Goal: Transaction & Acquisition: Purchase product/service

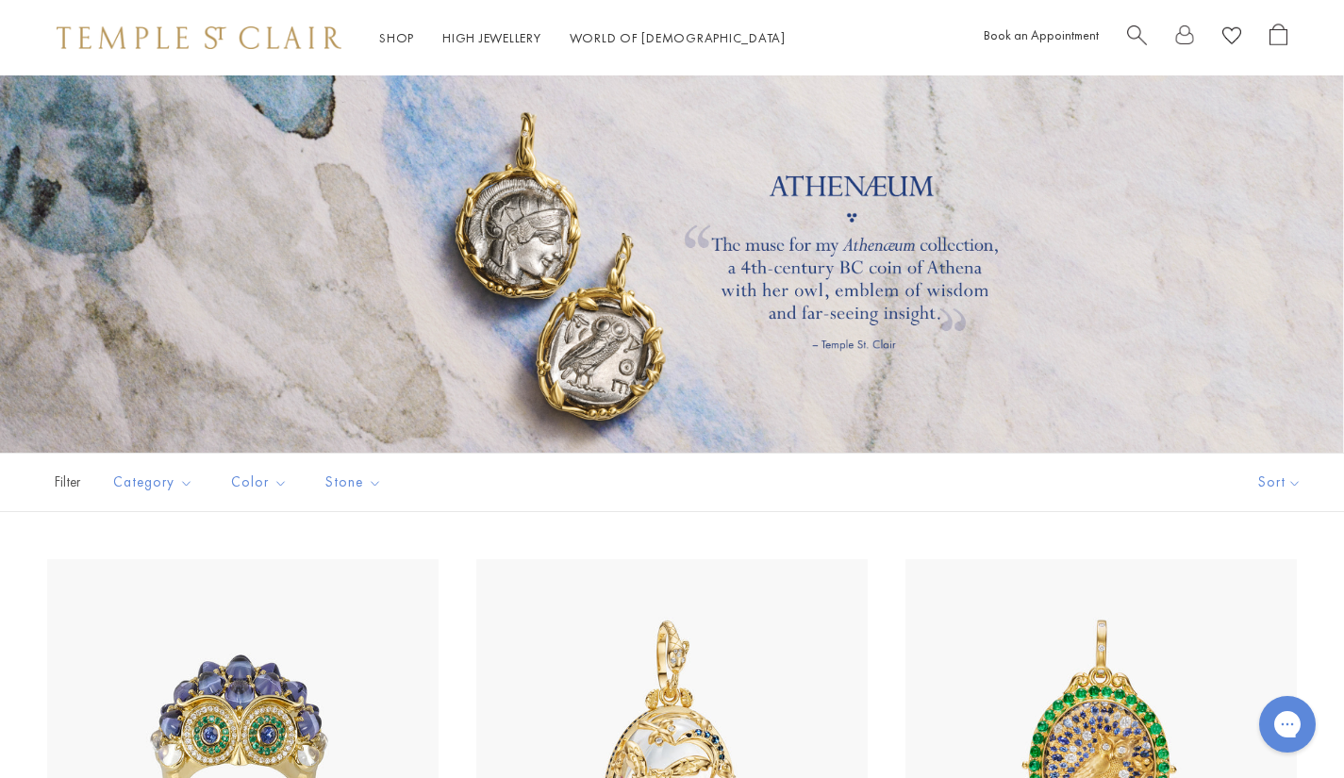
click at [1146, 31] on span "Search" at bounding box center [1137, 34] width 20 height 20
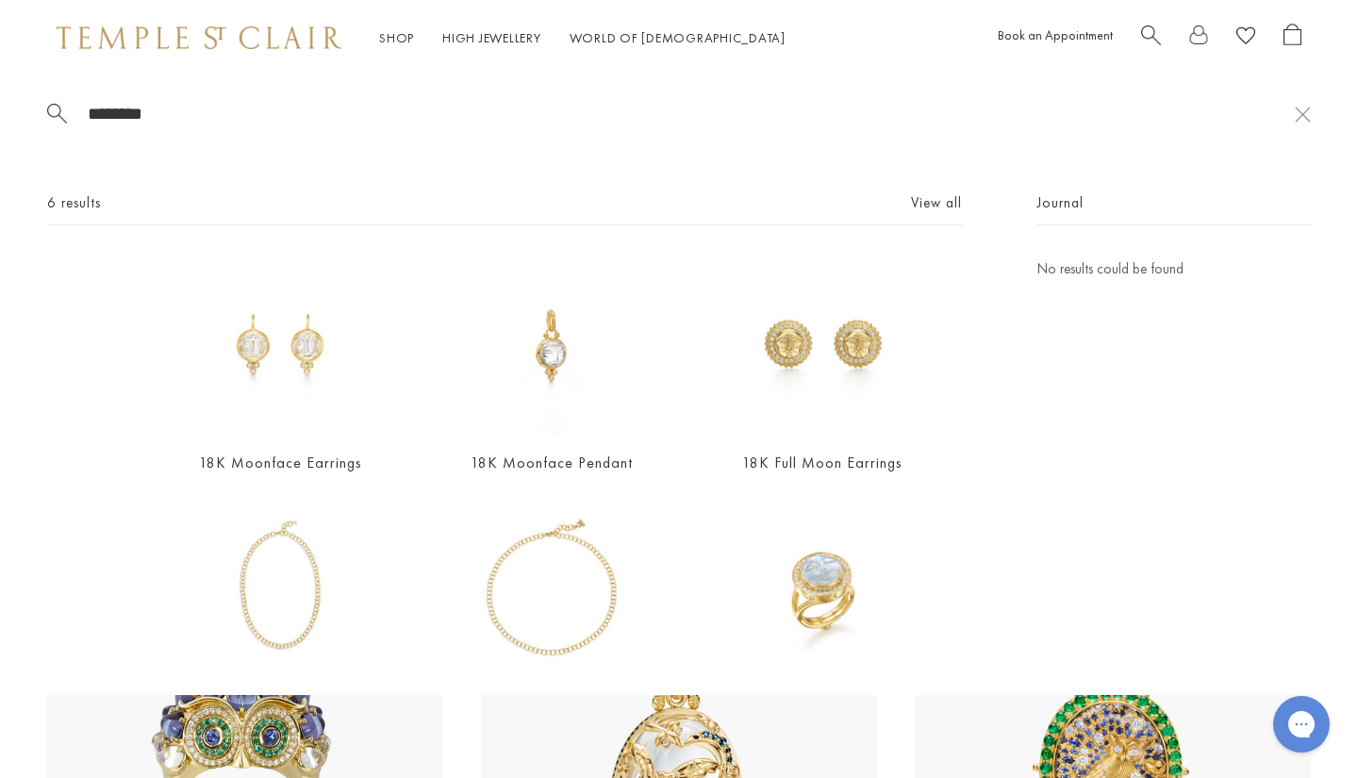
type input "********"
click at [923, 203] on link "View all" at bounding box center [936, 202] width 51 height 21
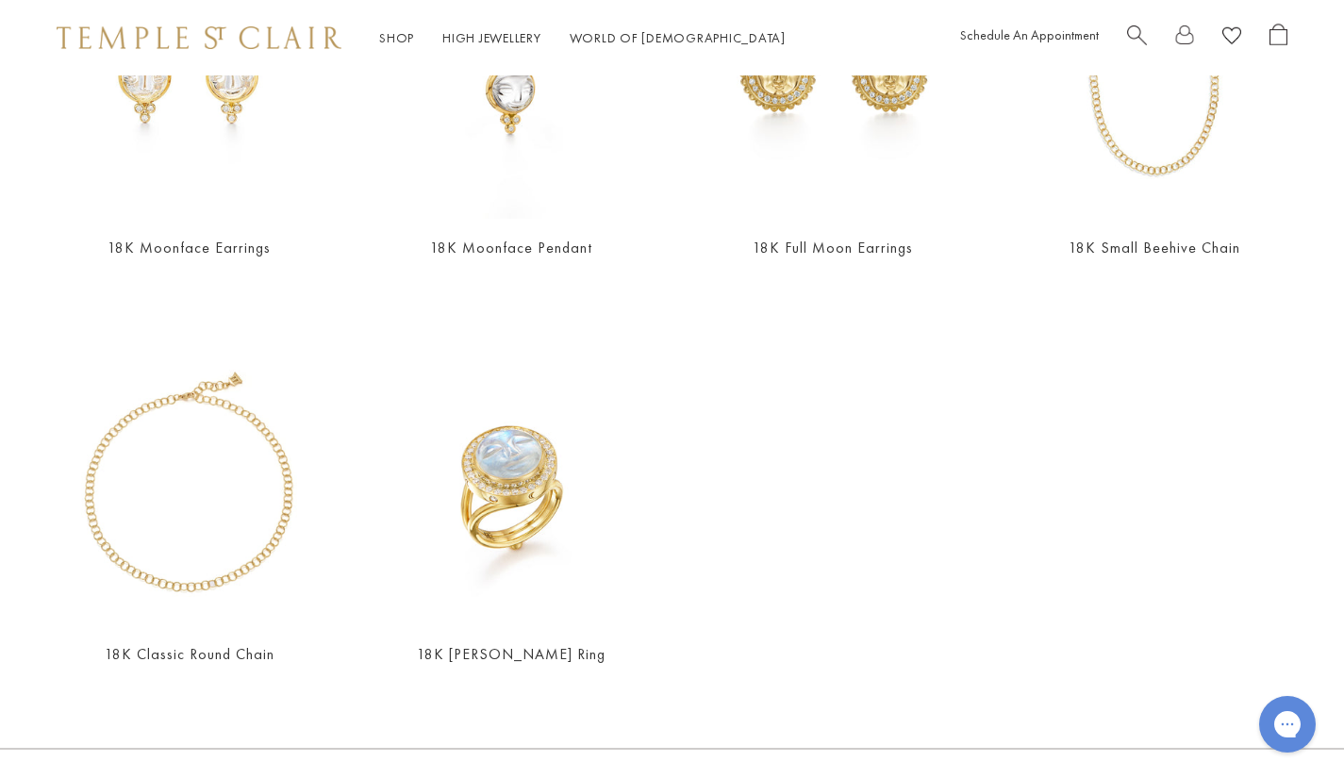
scroll to position [189, 0]
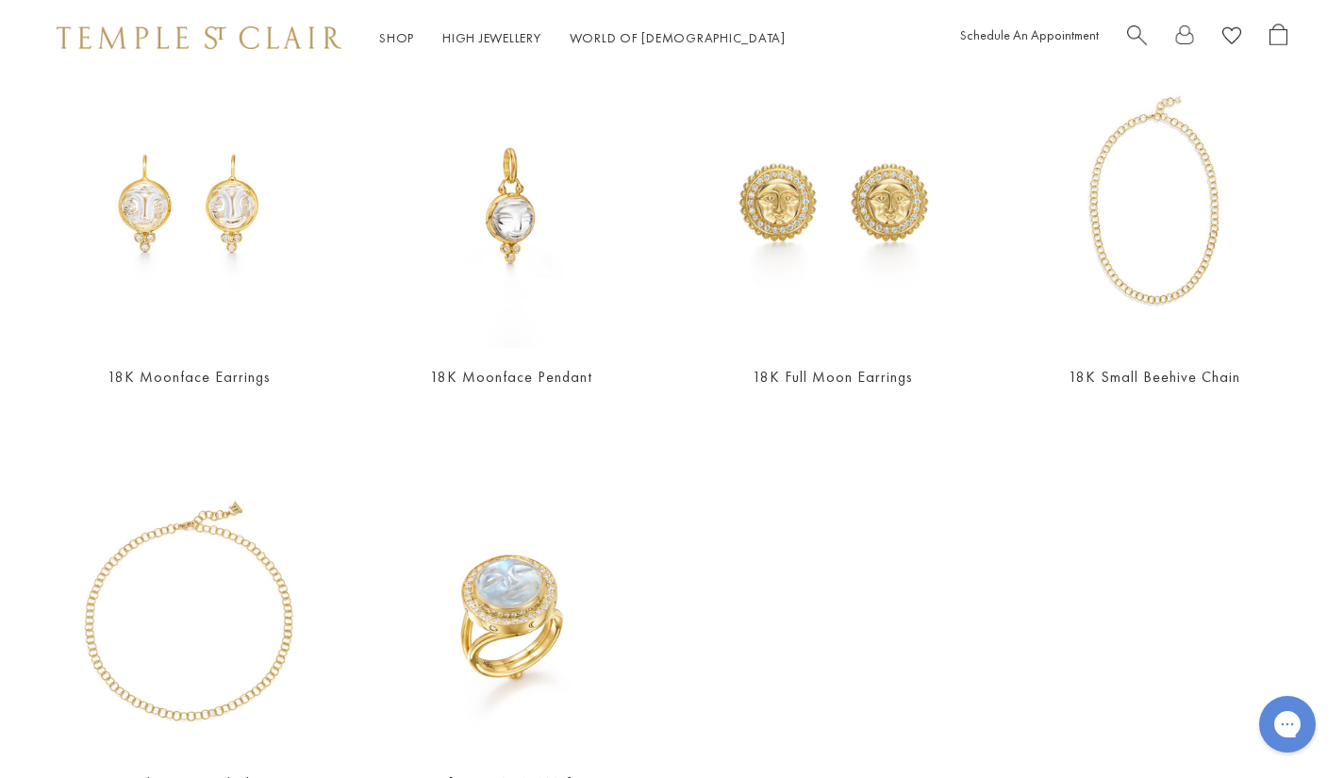
click at [509, 373] on link "18K Moonface Pendant" at bounding box center [511, 377] width 162 height 20
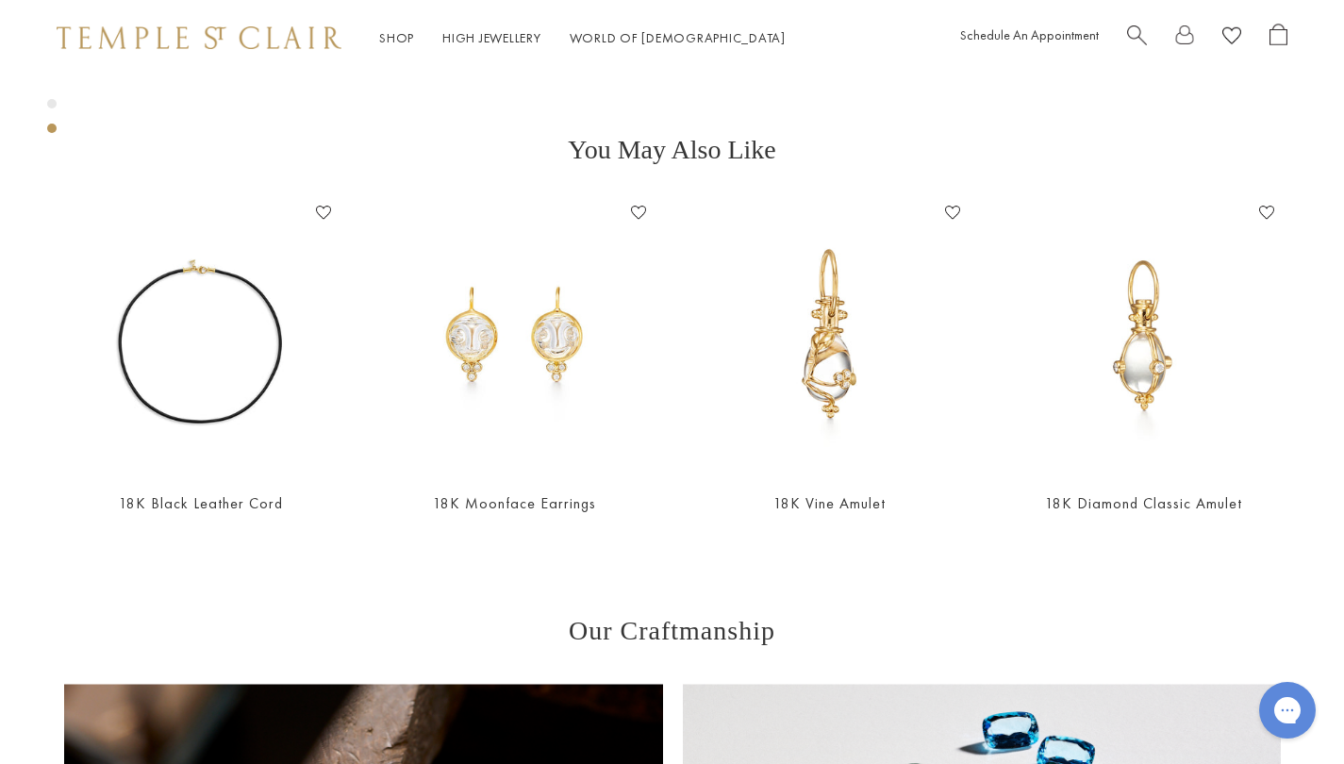
scroll to position [717, 0]
